Goal: Find specific page/section: Find specific page/section

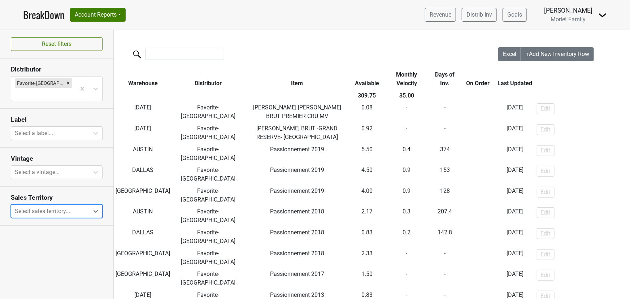
scroll to position [426, 0]
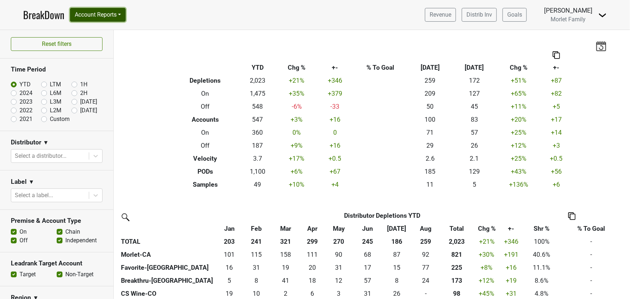
click at [115, 14] on button "Account Reports" at bounding box center [98, 15] width 56 height 14
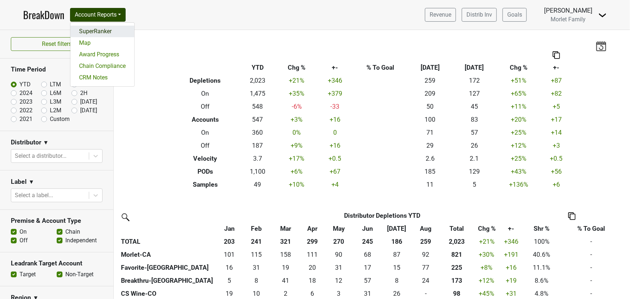
click at [118, 28] on link "SuperRanker" at bounding box center [102, 32] width 64 height 12
